Goal: Find specific page/section: Find specific page/section

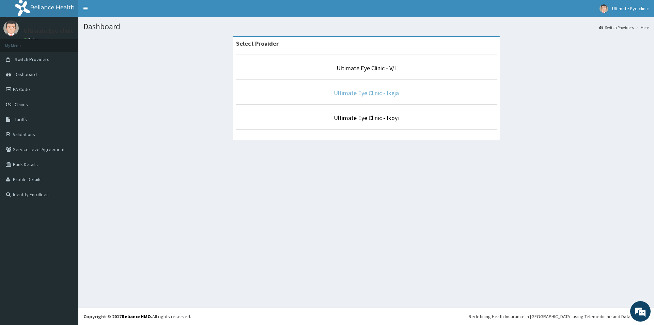
click at [360, 93] on link "Ultimate Eye Clinic - Ikeja" at bounding box center [366, 93] width 65 height 8
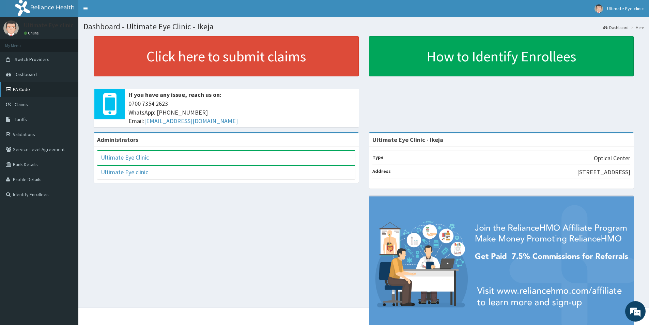
click at [28, 90] on link "PA Code" at bounding box center [39, 89] width 78 height 15
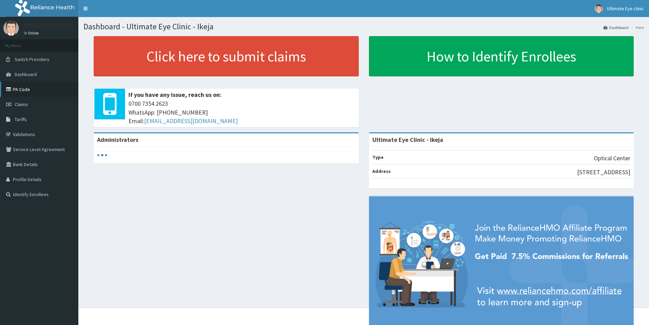
click at [21, 90] on link "PA Code" at bounding box center [39, 89] width 78 height 15
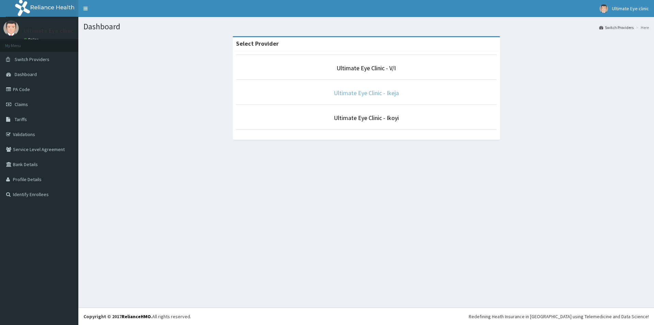
click at [379, 94] on link "Ultimate Eye Clinic - Ikeja" at bounding box center [366, 93] width 65 height 8
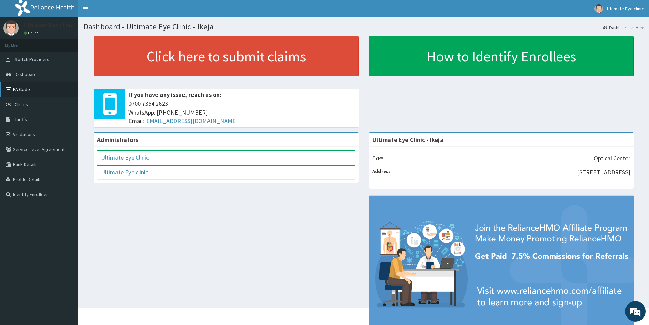
click at [26, 90] on link "PA Code" at bounding box center [39, 89] width 78 height 15
